Goal: Task Accomplishment & Management: Manage account settings

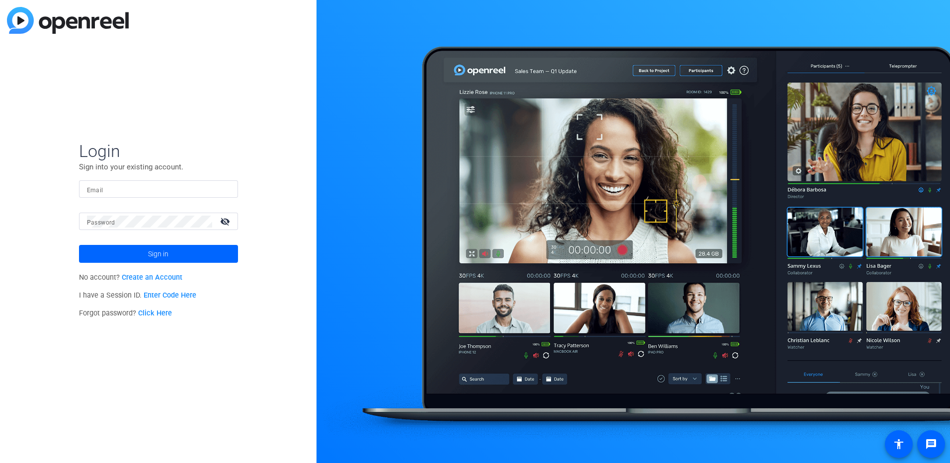
click at [215, 351] on div "Login Sign into your existing account. Email Password visibility_off Sign in No…" at bounding box center [158, 231] width 317 height 463
click at [108, 192] on input "Email" at bounding box center [158, 189] width 143 height 12
type input "[EMAIL_ADDRESS][PERSON_NAME][DOMAIN_NAME]"
click at [79, 245] on button "Sign in" at bounding box center [158, 254] width 159 height 18
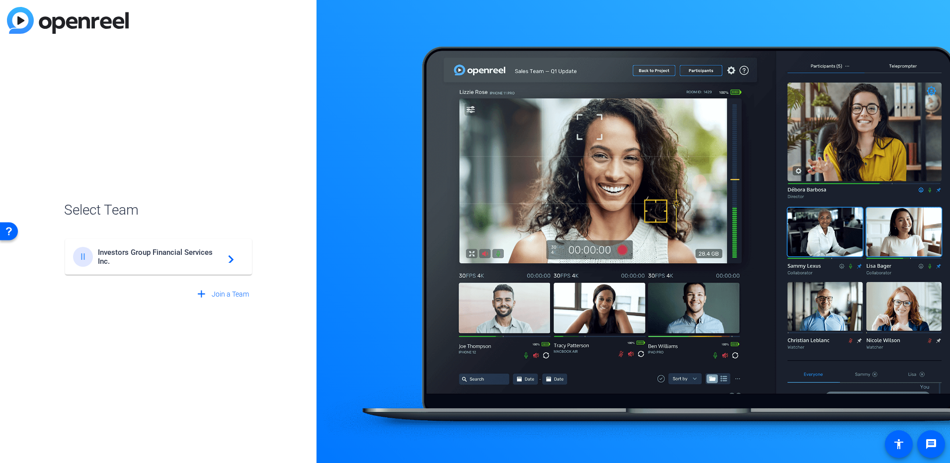
click at [165, 261] on span "Investors Group Financial Services Inc." at bounding box center [160, 257] width 124 height 18
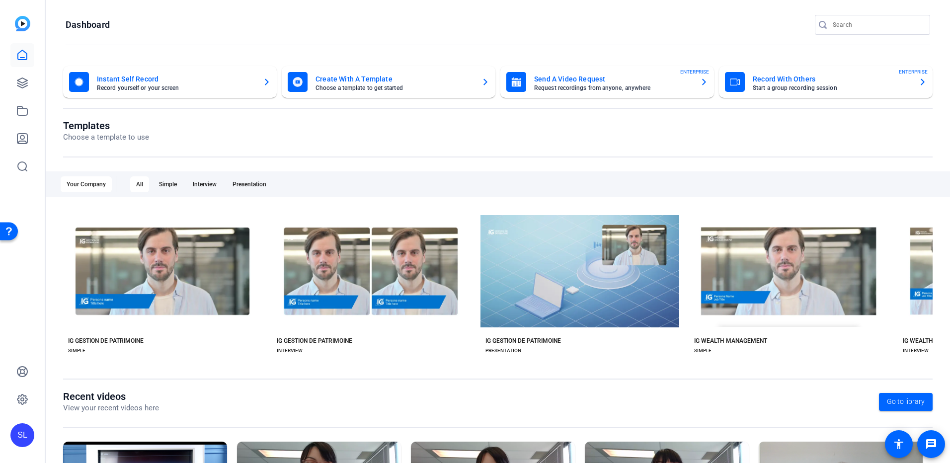
click at [547, 28] on openreel-page-title "Dashboard" at bounding box center [498, 25] width 865 height 20
click at [456, 14] on mat-toolbar "Dashboard" at bounding box center [498, 28] width 904 height 56
click at [147, 24] on openreel-page-title "Dashboard" at bounding box center [498, 25] width 865 height 20
